Goal: Information Seeking & Learning: Learn about a topic

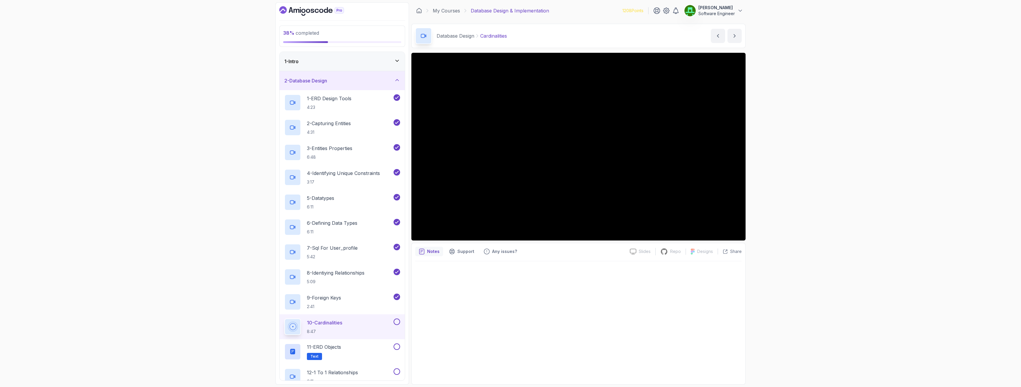
scroll to position [148, 0]
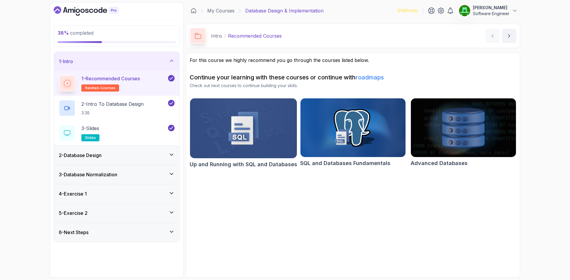
click at [128, 175] on div "3 - Database Normalization" at bounding box center [117, 174] width 116 height 7
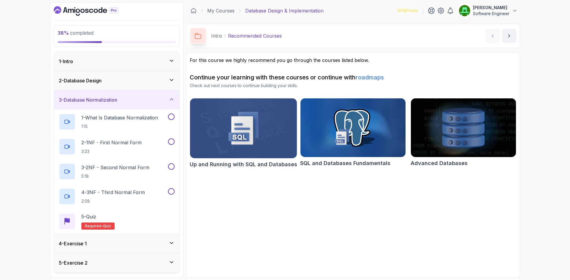
click at [120, 89] on div "2 - Database Design" at bounding box center [116, 80] width 125 height 19
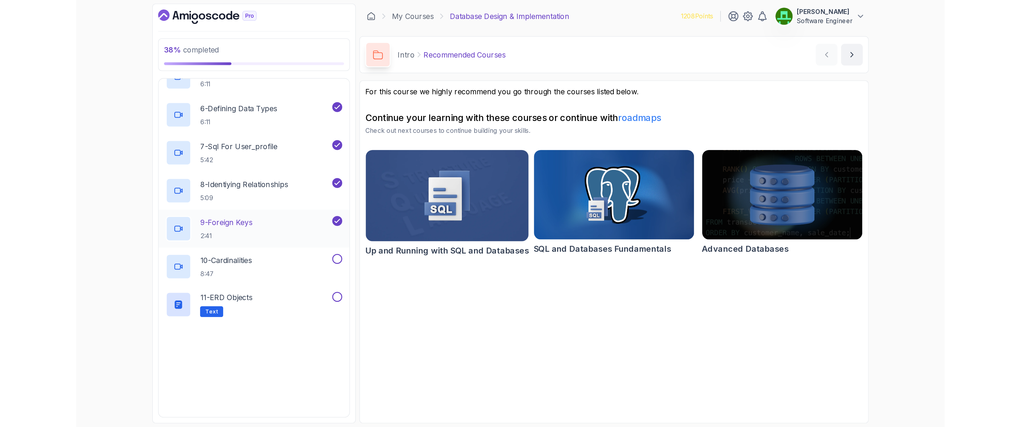
scroll to position [208, 0]
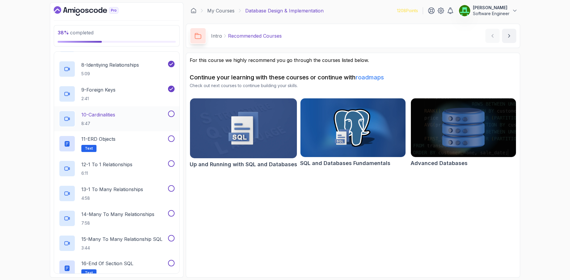
click at [107, 115] on p "10 - Cardinalities" at bounding box center [98, 114] width 34 height 7
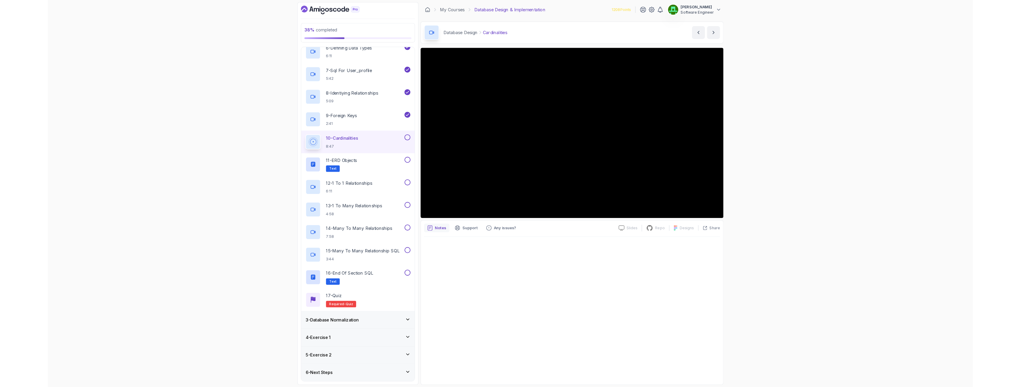
scroll to position [208, 0]
